Goal: Task Accomplishment & Management: Manage account settings

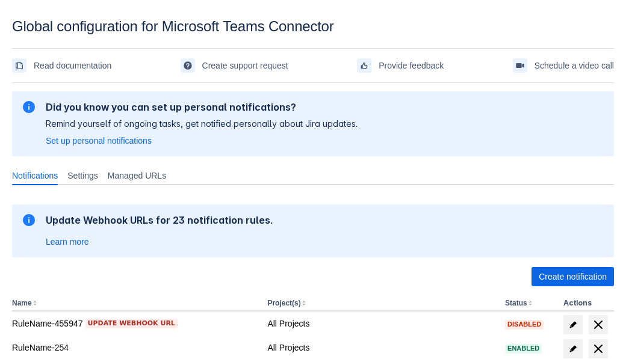
click at [572, 277] on span "Create notification" at bounding box center [572, 276] width 68 height 19
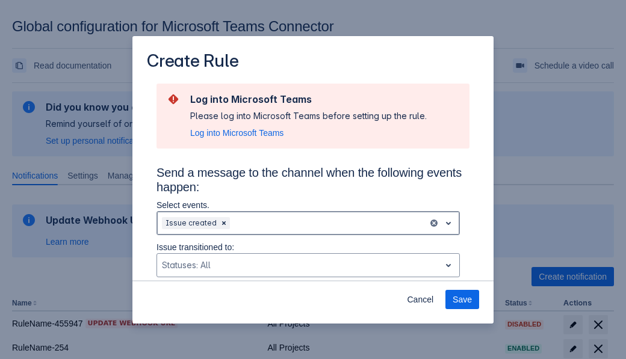
click at [308, 223] on div "Scrollable content" at bounding box center [327, 223] width 191 height 14
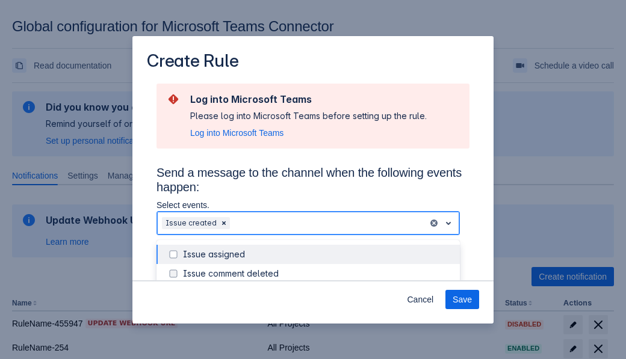
click at [318, 325] on div "Issue created" at bounding box center [318, 331] width 270 height 12
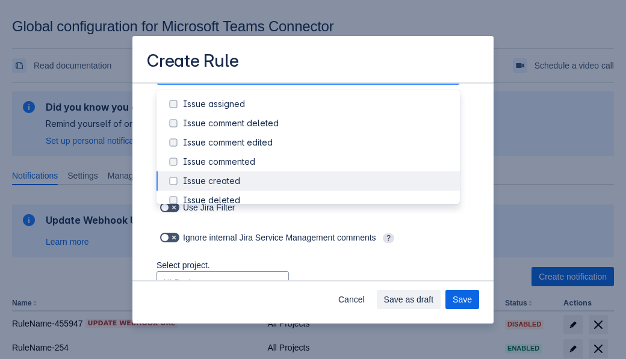
click at [318, 291] on div "Issue updated" at bounding box center [318, 297] width 270 height 12
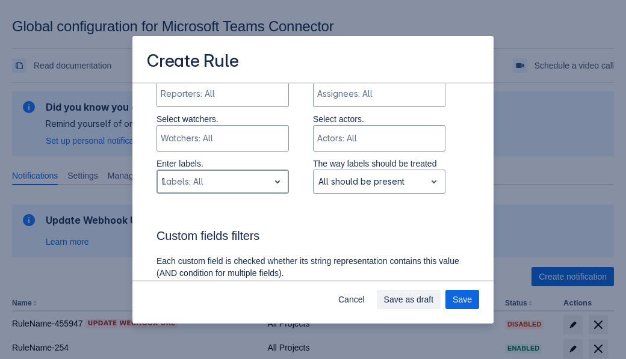
type input "119067_label"
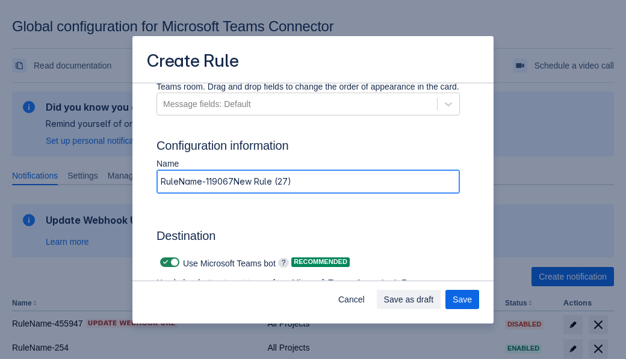
type input "RuleName-119067New Rule (27)"
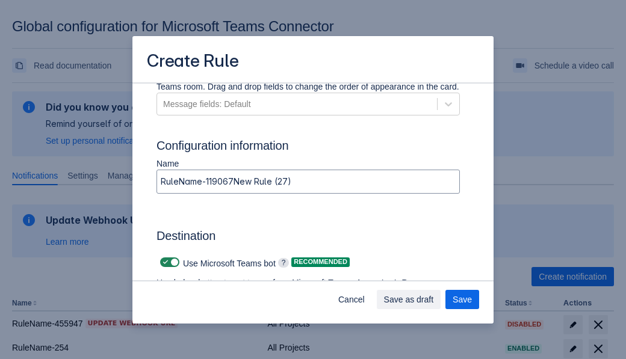
click at [164, 262] on span "Scrollable content" at bounding box center [166, 262] width 10 height 10
click at [164, 262] on input "Scrollable content" at bounding box center [164, 263] width 8 height 8
checkbox input "false"
type input "[URL][DOMAIN_NAME][DATE]"
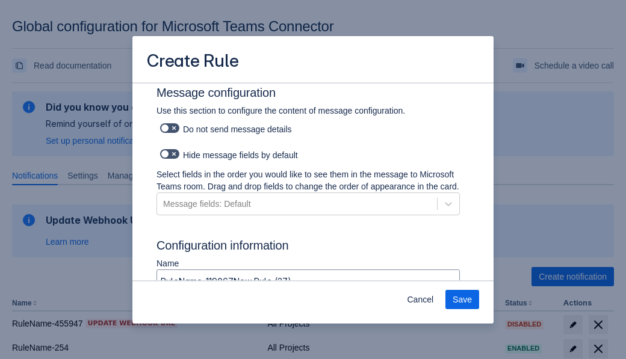
click at [462, 300] on span "Save" at bounding box center [461, 299] width 19 height 19
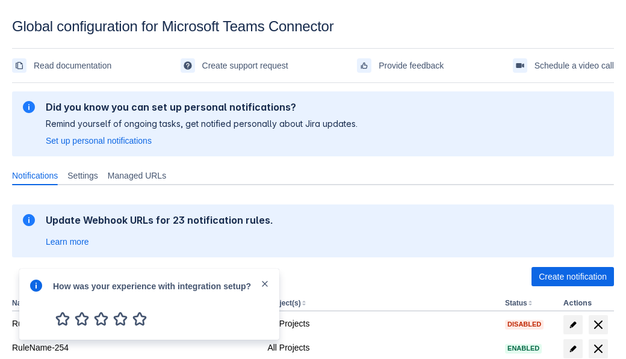
click at [39, 294] on div at bounding box center [36, 305] width 14 height 52
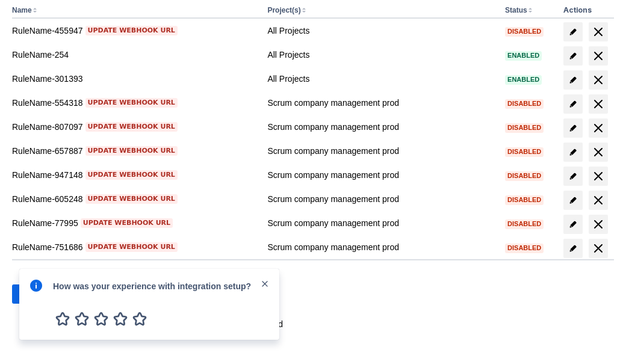
click at [39, 294] on div at bounding box center [36, 305] width 14 height 52
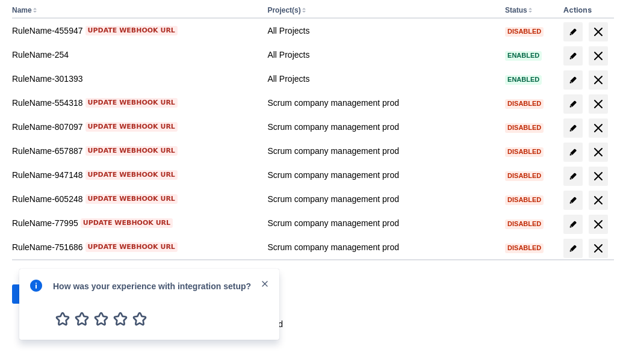
click at [39, 294] on div at bounding box center [36, 305] width 14 height 52
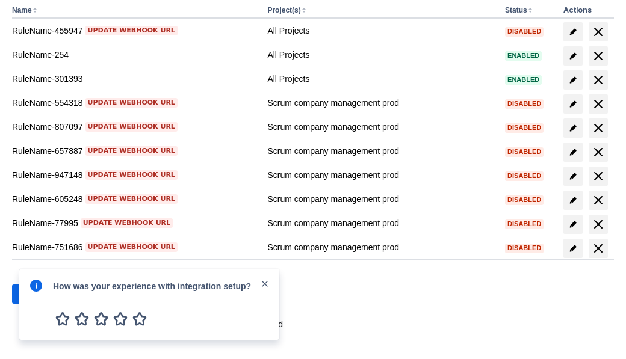
click at [39, 294] on div at bounding box center [36, 305] width 14 height 52
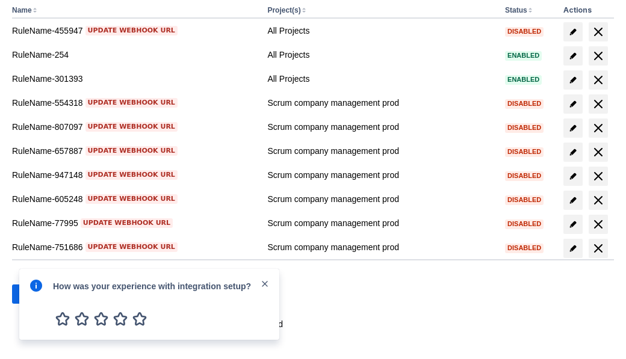
click at [39, 294] on div at bounding box center [36, 305] width 14 height 52
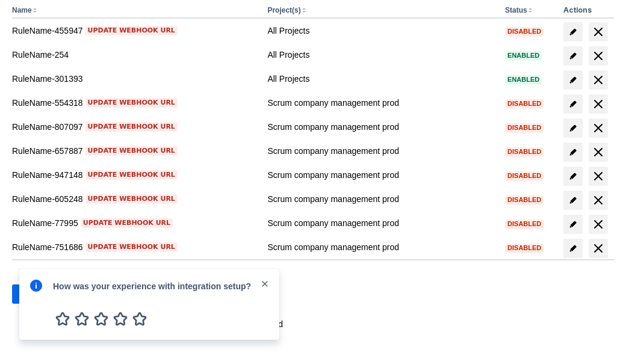
click at [39, 294] on div at bounding box center [36, 305] width 14 height 52
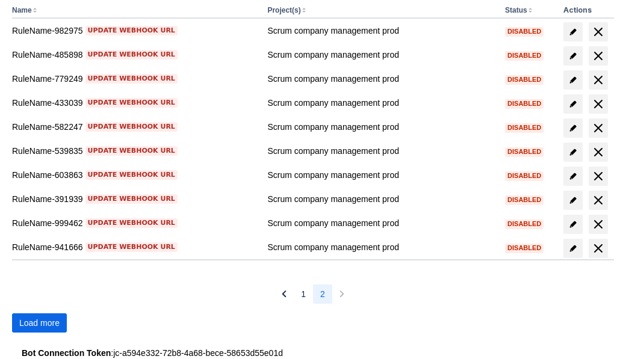
click at [39, 323] on span "Load more" at bounding box center [39, 322] width 40 height 19
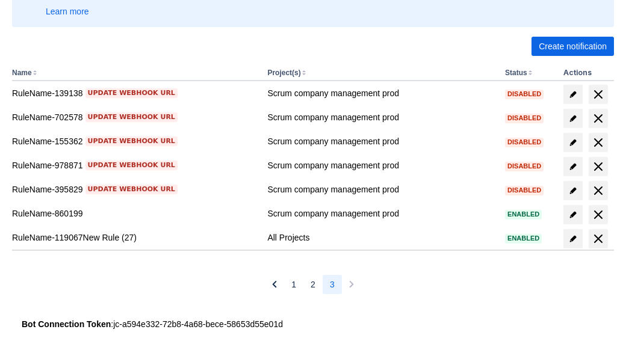
scroll to position [230, 0]
click at [597, 239] on span "delete" at bounding box center [598, 239] width 14 height 14
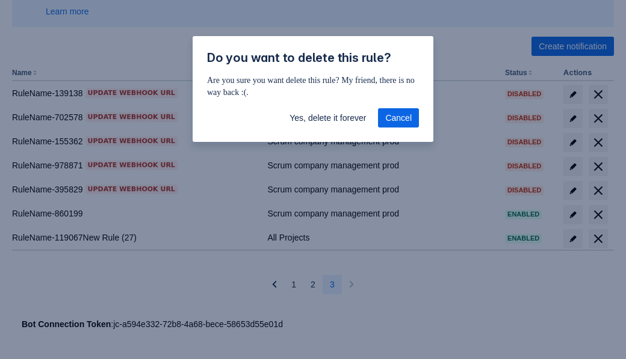
click at [327, 118] on span "Yes, delete it forever" at bounding box center [327, 117] width 76 height 19
